Goal: Navigation & Orientation: Find specific page/section

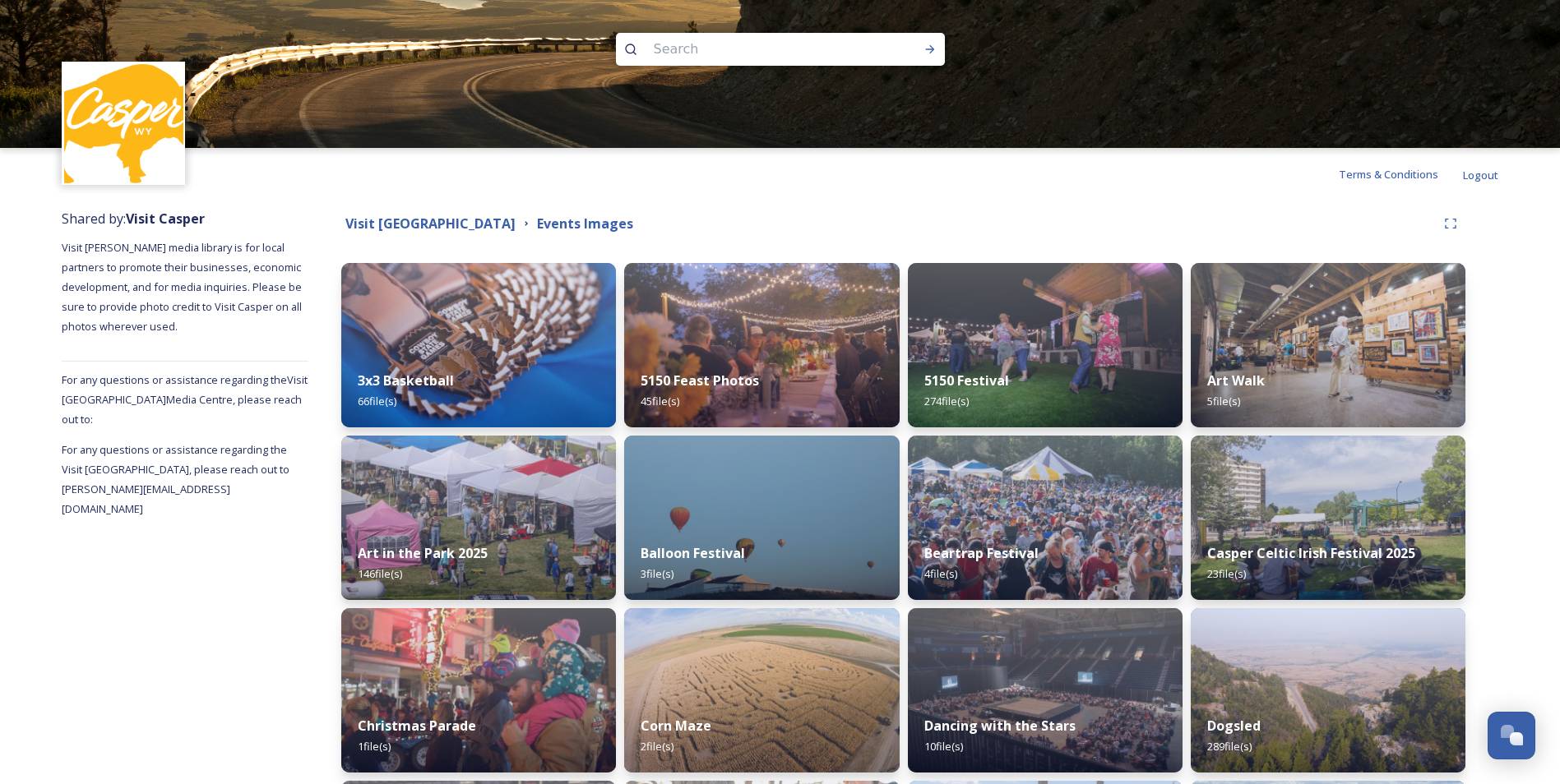
click at [474, 226] on strong "Visit [GEOGRAPHIC_DATA]" at bounding box center [430, 223] width 170 height 18
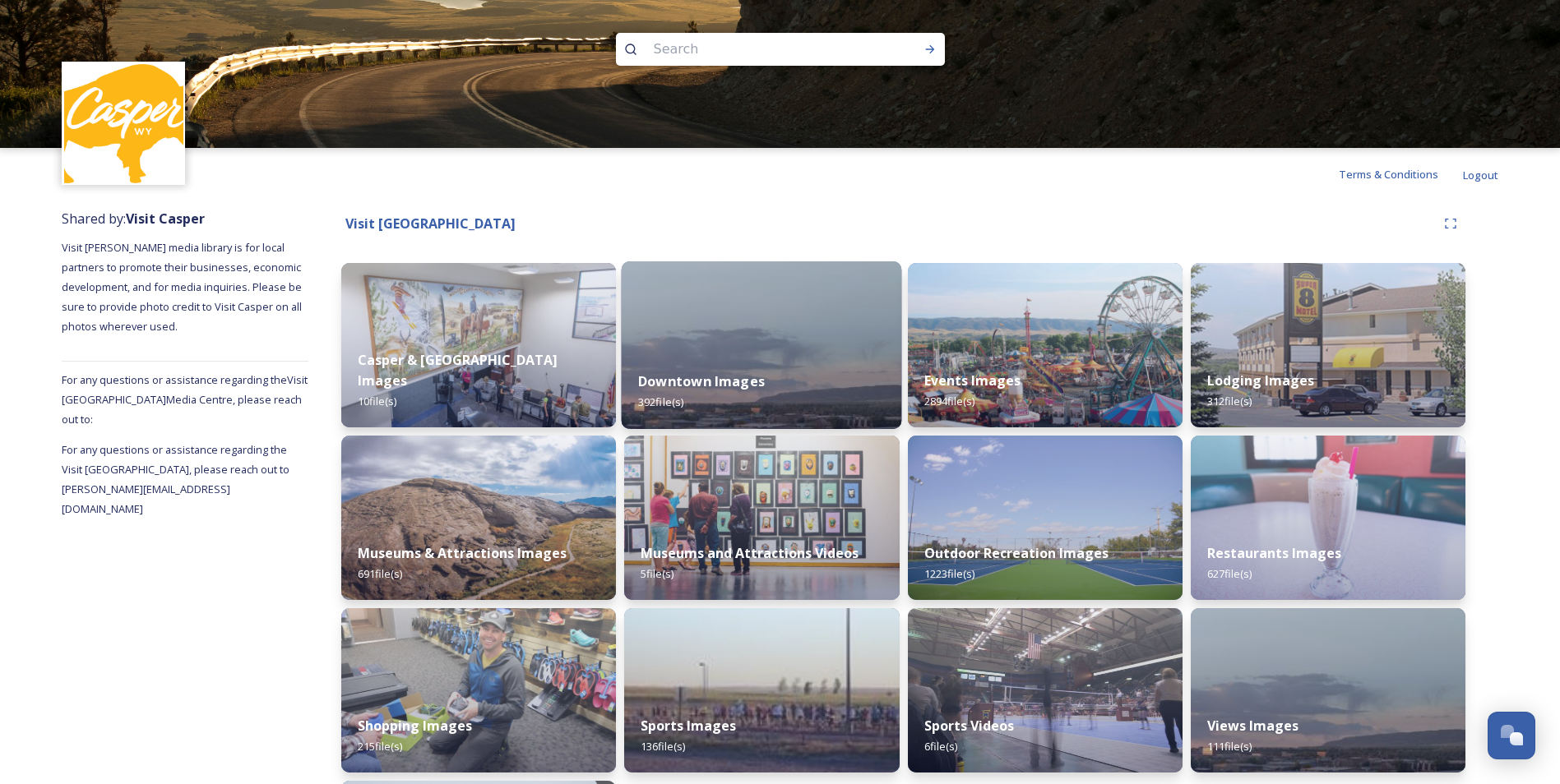
click at [745, 349] on img at bounding box center [761, 345] width 281 height 167
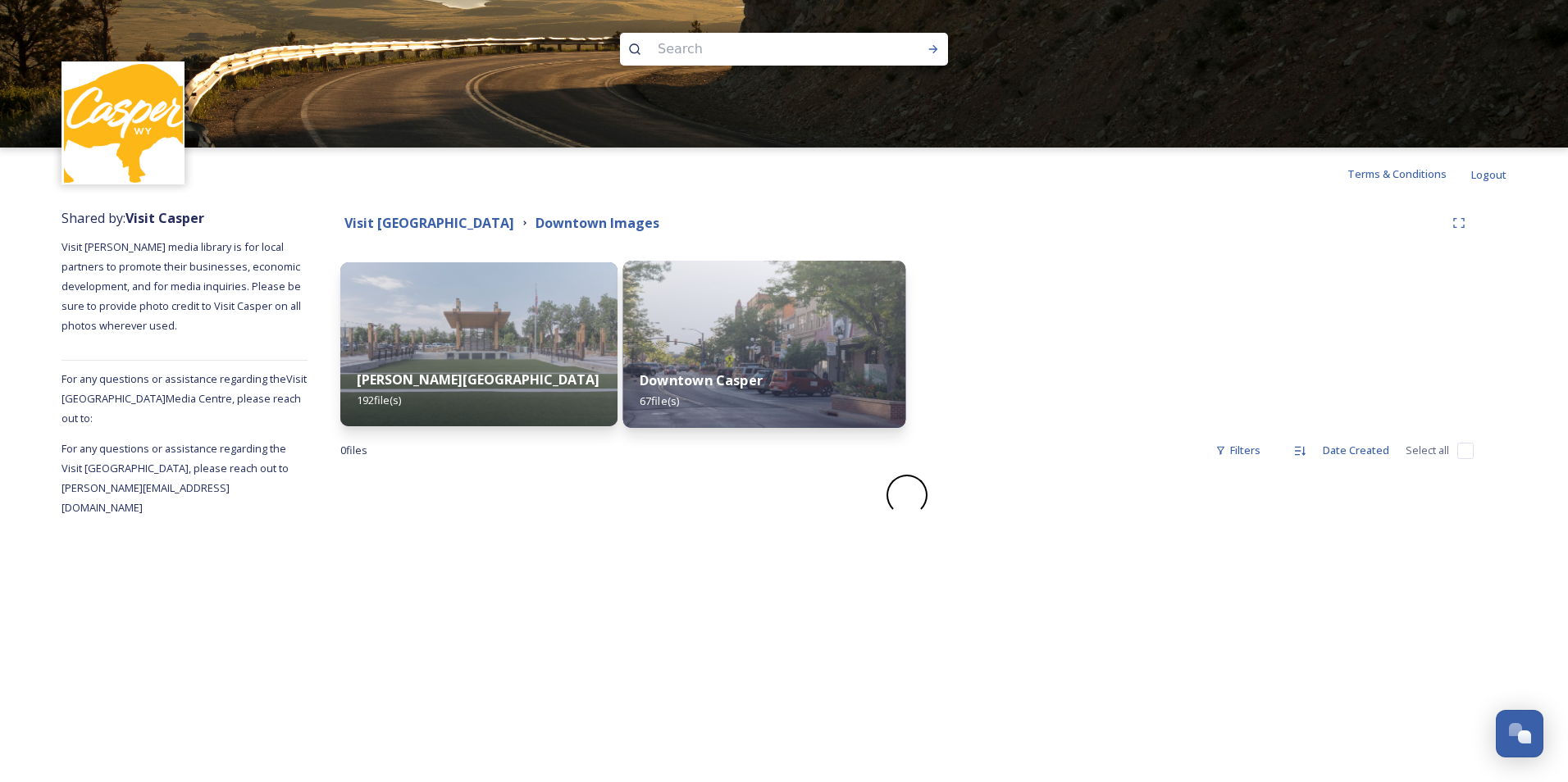
click at [696, 349] on img at bounding box center [765, 344] width 283 height 167
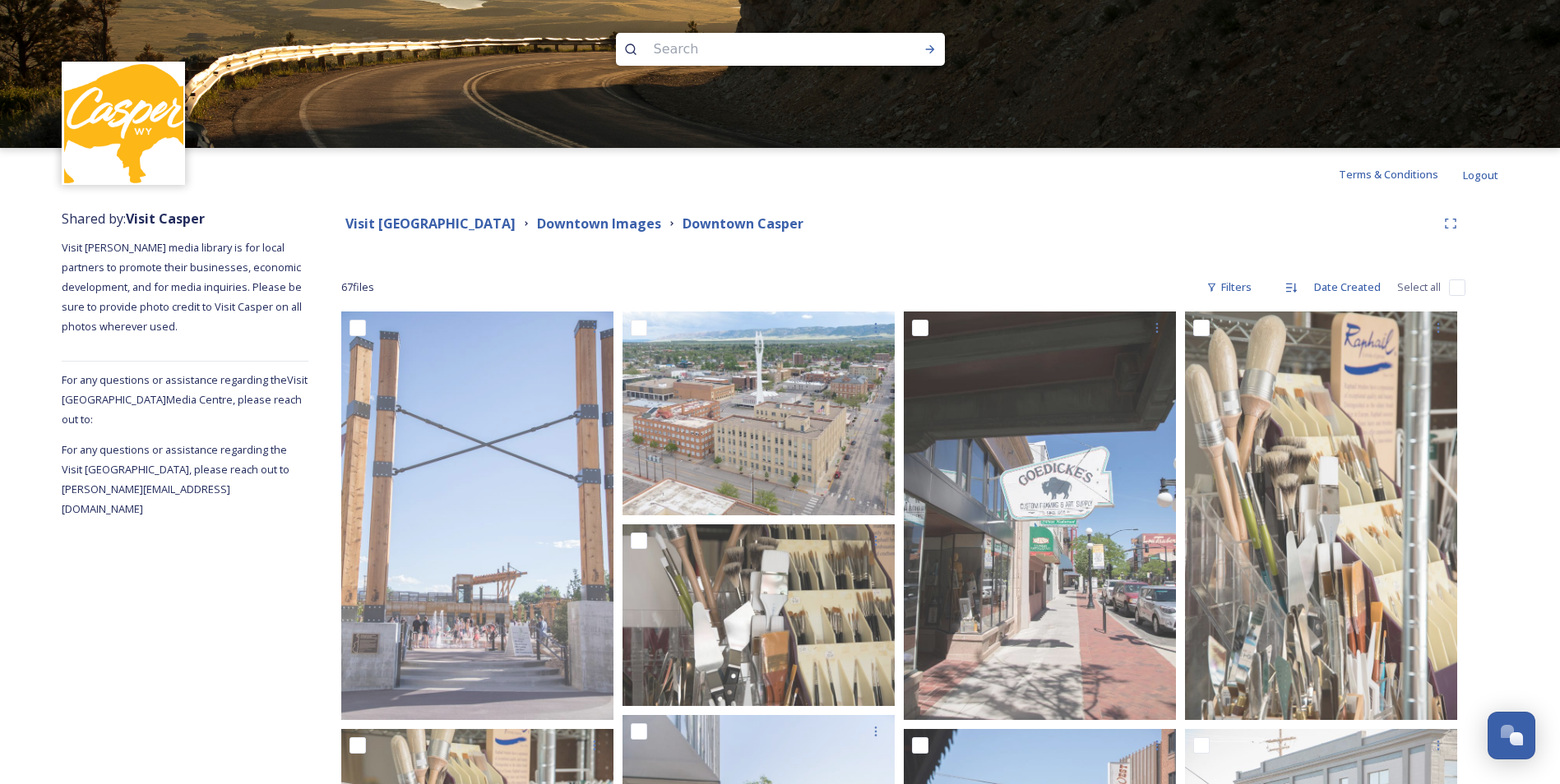
click at [1483, 177] on span "Logout" at bounding box center [1480, 175] width 35 height 15
